Goal: Task Accomplishment & Management: Use online tool/utility

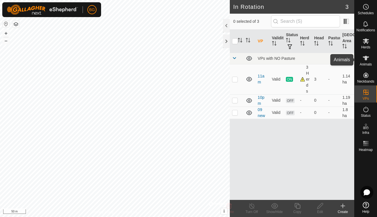
click at [369, 60] on icon at bounding box center [365, 58] width 7 height 7
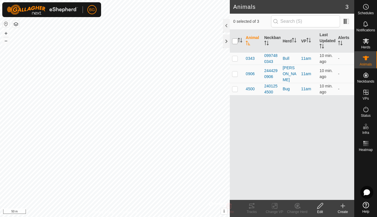
click at [237, 42] on input "checkbox" at bounding box center [235, 41] width 6 height 6
checkbox input "true"
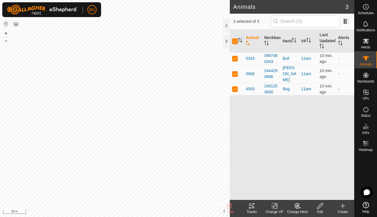
click at [253, 204] on icon at bounding box center [251, 205] width 5 height 5
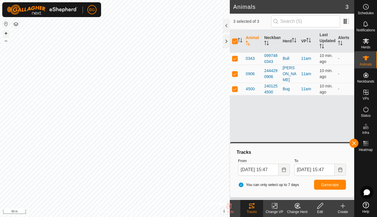
click at [6, 34] on button "+" at bounding box center [6, 33] width 7 height 7
click at [7, 42] on button "–" at bounding box center [6, 40] width 7 height 7
click at [5, 33] on button "+" at bounding box center [6, 33] width 7 height 7
click at [235, 72] on p-checkbox at bounding box center [235, 73] width 6 height 5
checkbox input "false"
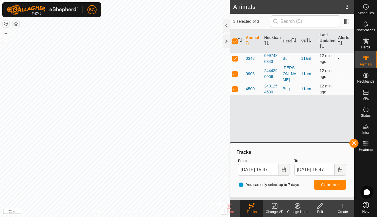
checkbox input "false"
click at [236, 87] on p-checkbox at bounding box center [235, 89] width 6 height 5
checkbox input "false"
click at [327, 182] on button "Generate" at bounding box center [330, 185] width 32 height 10
click at [236, 73] on td at bounding box center [237, 74] width 14 height 18
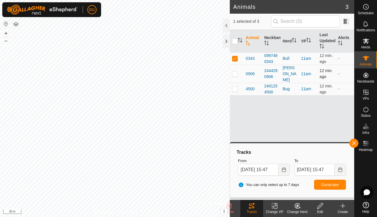
checkbox input "true"
click at [235, 60] on p-checkbox at bounding box center [235, 58] width 6 height 5
checkbox input "false"
click at [327, 184] on span "Generate" at bounding box center [330, 184] width 18 height 5
click at [236, 87] on p-checkbox at bounding box center [235, 89] width 6 height 5
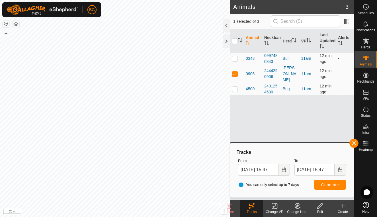
checkbox input "true"
click at [236, 71] on p-checkbox at bounding box center [235, 73] width 6 height 5
checkbox input "false"
click at [329, 184] on span "Generate" at bounding box center [330, 184] width 18 height 5
click at [364, 142] on rect at bounding box center [363, 141] width 1 height 1
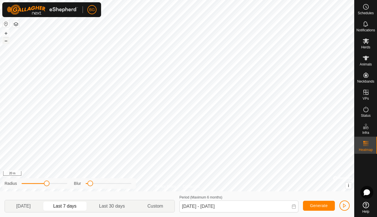
click at [6, 41] on button "–" at bounding box center [6, 40] width 7 height 7
click at [26, 207] on p-togglebutton "[DATE]" at bounding box center [23, 206] width 37 height 12
click at [62, 205] on p-togglebutton "Last 7 days" at bounding box center [65, 206] width 46 height 12
click at [106, 205] on p-togglebutton "Last 30 days" at bounding box center [112, 206] width 48 height 12
click at [69, 205] on p-togglebutton "Last 7 days" at bounding box center [65, 206] width 46 height 12
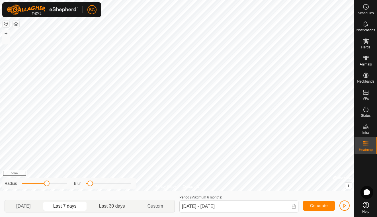
click at [111, 207] on p-togglebutton "Last 30 days" at bounding box center [112, 206] width 48 height 12
click at [29, 203] on p-togglebutton "[DATE]" at bounding box center [23, 206] width 37 height 12
click at [67, 203] on p-togglebutton "Last 7 days" at bounding box center [65, 206] width 46 height 12
type input "[DATE] - [DATE]"
click at [344, 206] on span "button" at bounding box center [344, 205] width 5 height 5
